Goal: Transaction & Acquisition: Purchase product/service

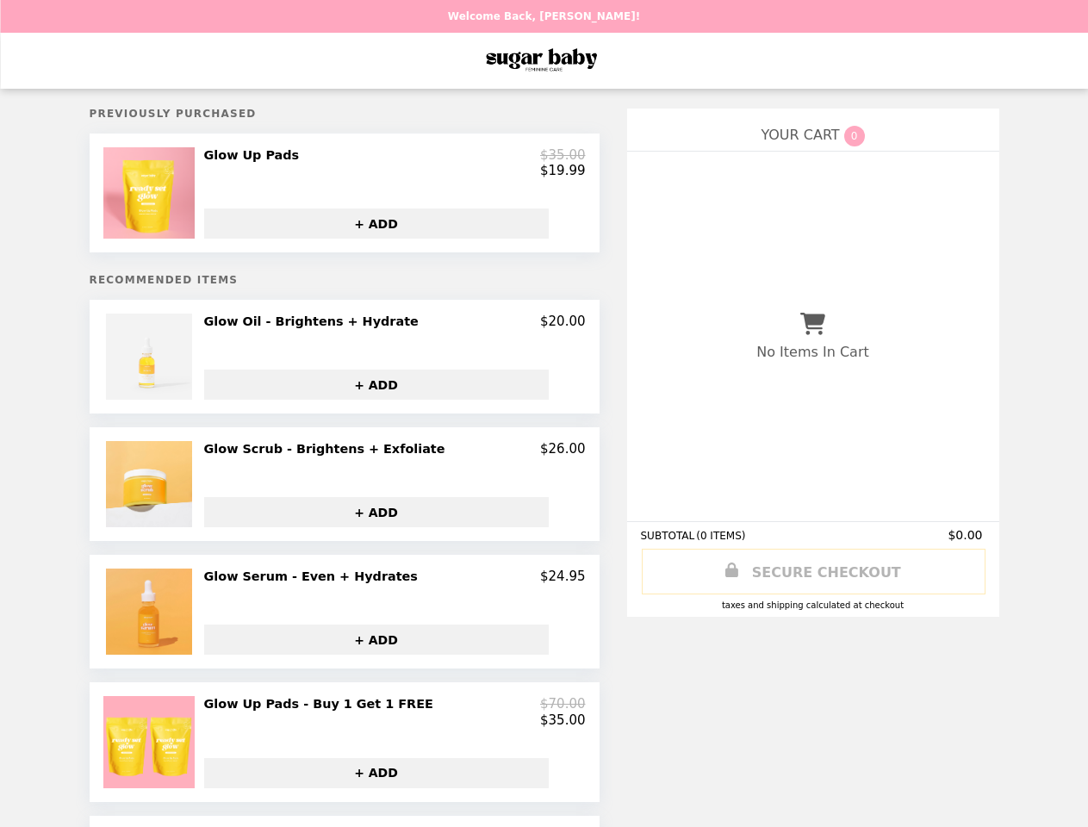
click at [162, 197] on img at bounding box center [151, 192] width 96 height 91
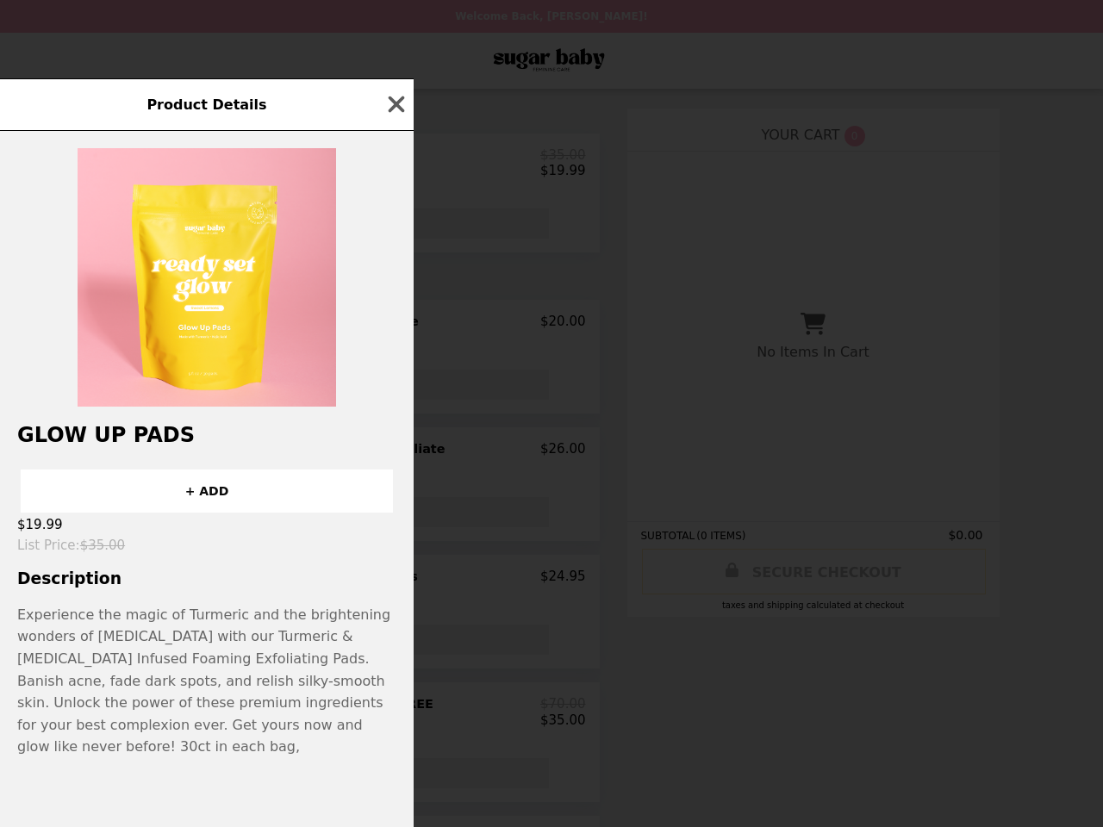
click at [394, 166] on div "Product Details Glow Up Pads + ADD $19.99 List Price : $35.00 Description Exper…" at bounding box center [551, 413] width 1103 height 827
click at [387, 230] on div at bounding box center [206, 269] width 413 height 276
click at [162, 365] on img at bounding box center [207, 277] width 258 height 258
click at [394, 331] on div at bounding box center [206, 269] width 413 height 276
click at [387, 393] on div "Product Details Glow Up Pads + ADD $19.99 List Price : $35.00 Description Exper…" at bounding box center [551, 413] width 1103 height 827
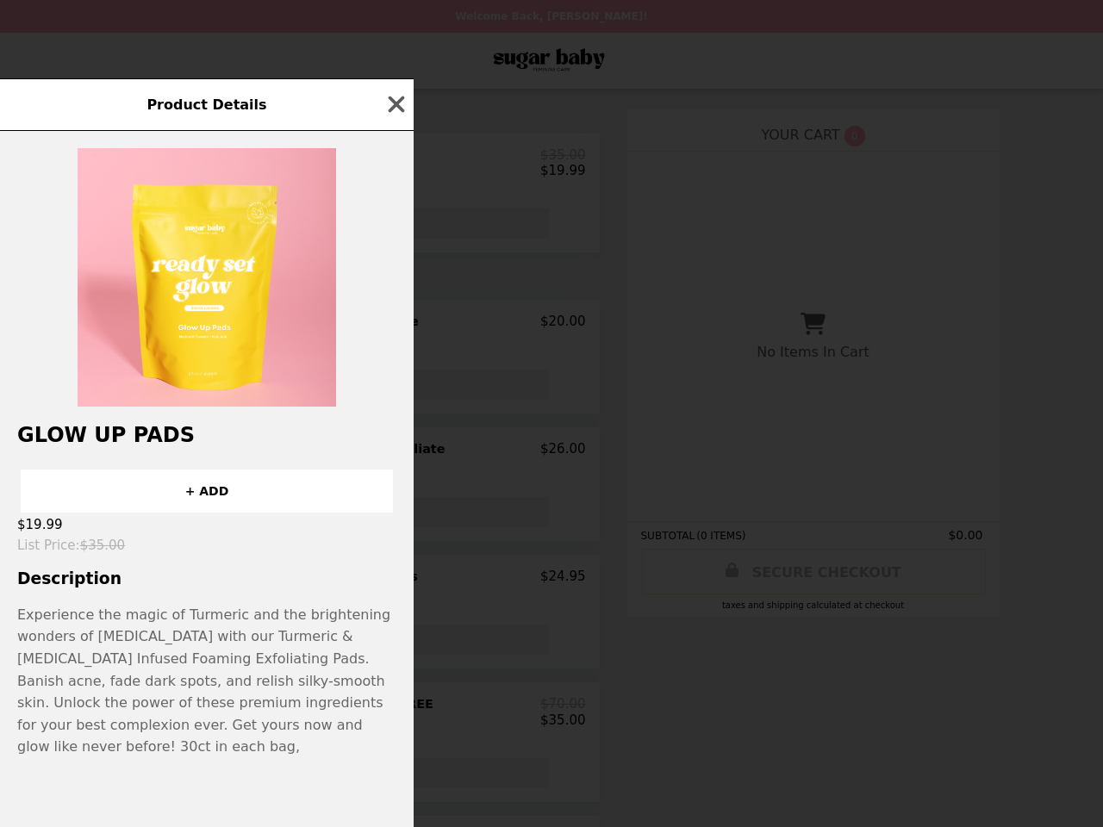
click at [162, 493] on img at bounding box center [151, 484] width 90 height 86
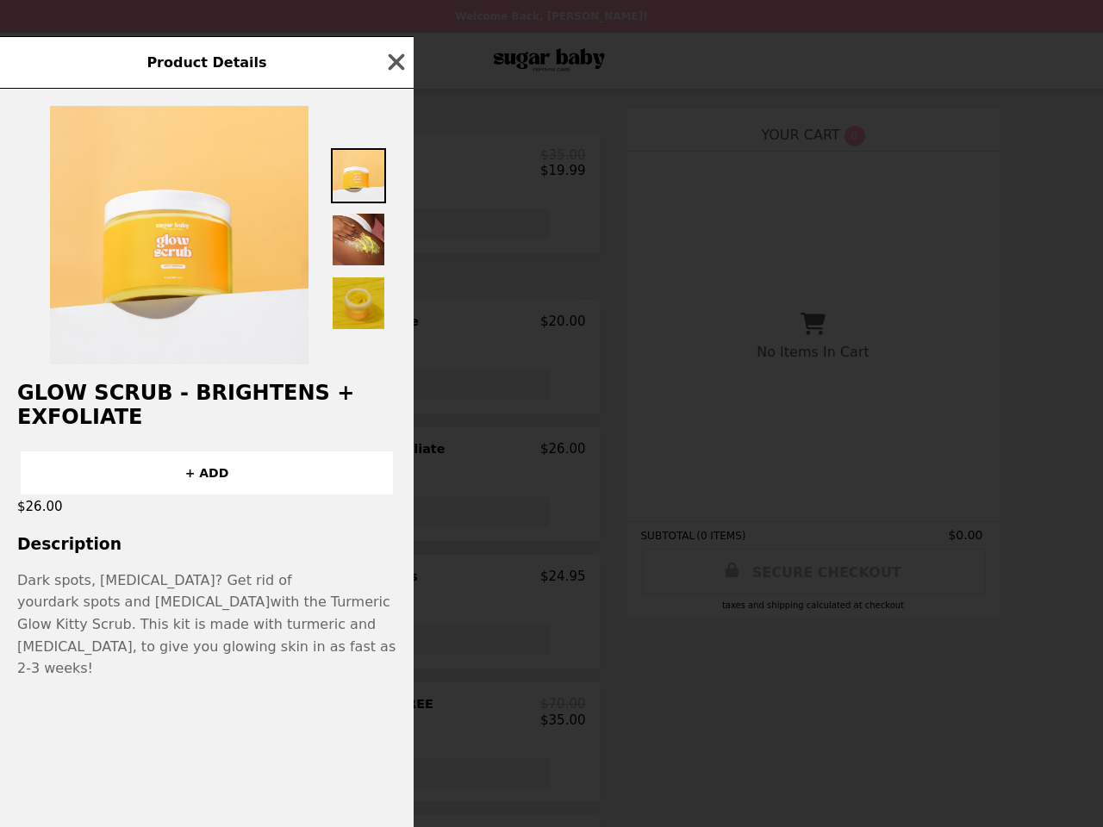
click at [394, 458] on div "Product Details Glow Scrub - Brightens + Exfoliate + ADD $26.00 Description Dar…" at bounding box center [551, 413] width 1103 height 827
click at [387, 519] on div "$26.00" at bounding box center [206, 506] width 413 height 24
click at [162, 620] on span "with the Turmeric Glow Kitty Scrub. This kit is made with turmeric and [MEDICAL…" at bounding box center [206, 634] width 378 height 83
